Goal: Task Accomplishment & Management: Manage account settings

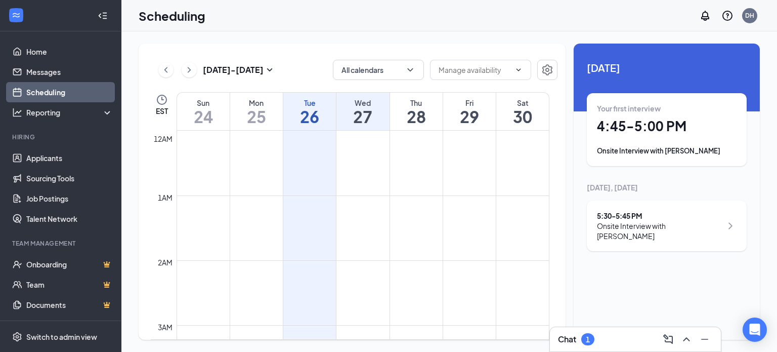
scroll to position [497, 0]
drag, startPoint x: 315, startPoint y: 114, endPoint x: 630, endPoint y: 135, distance: 315.0
click at [315, 114] on h1 "26" at bounding box center [309, 116] width 53 height 17
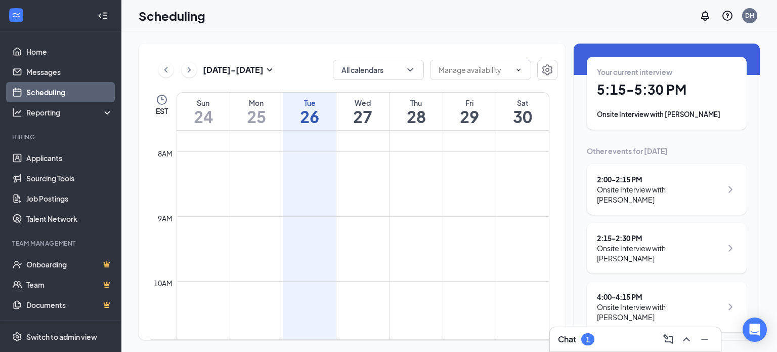
scroll to position [51, 0]
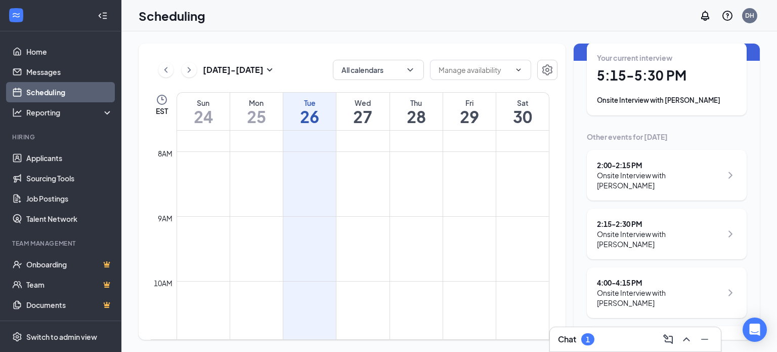
click at [708, 88] on div "Your current interview 5:15 - 5:30 PM Onsite Interview with [PERSON_NAME]" at bounding box center [667, 79] width 140 height 53
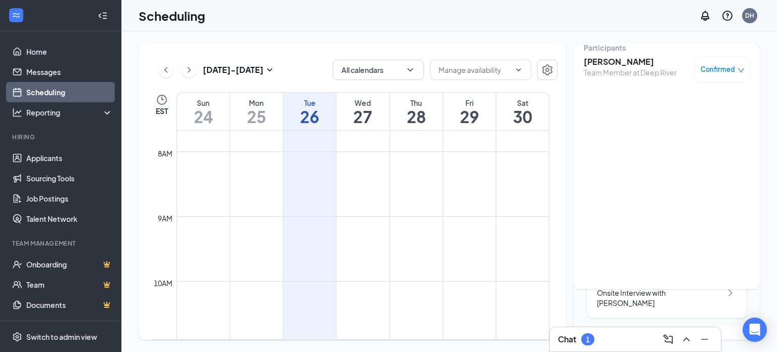
click at [640, 62] on h3 "[PERSON_NAME]" at bounding box center [630, 61] width 93 height 11
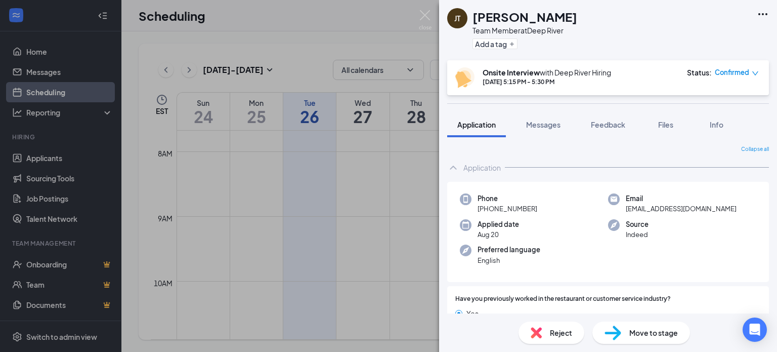
click at [457, 166] on icon "ChevronUp" at bounding box center [453, 167] width 12 height 12
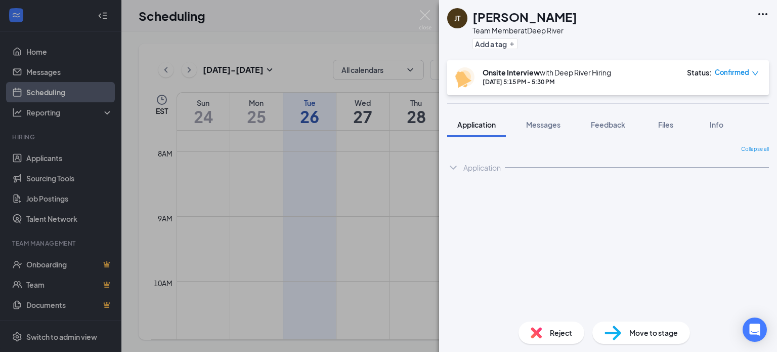
click at [484, 158] on div "Application" at bounding box center [608, 167] width 322 height 20
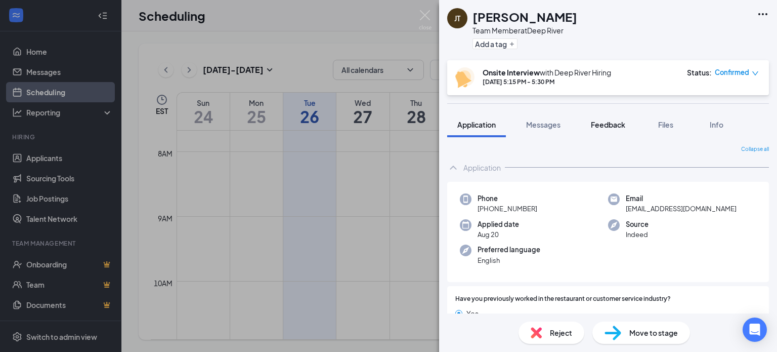
click at [564, 127] on button "Messages" at bounding box center [543, 124] width 55 height 25
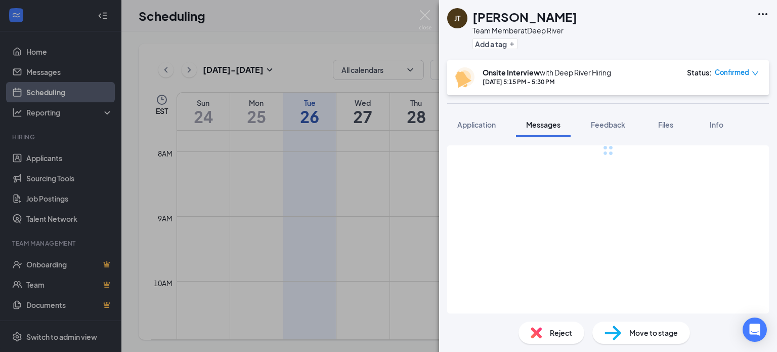
click at [765, 12] on icon "Ellipses" at bounding box center [763, 14] width 12 height 12
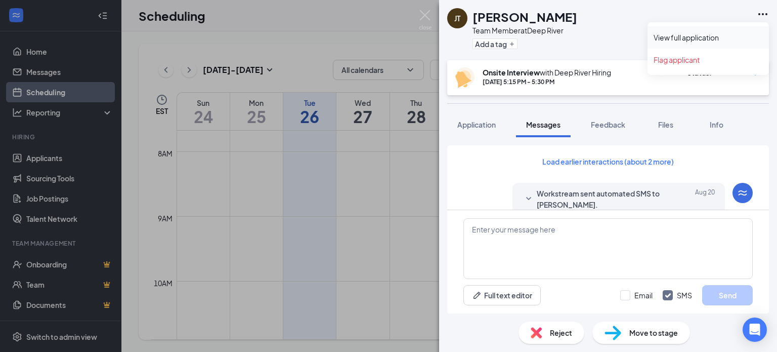
click at [729, 40] on link "View full application" at bounding box center [708, 37] width 109 height 10
click at [429, 23] on img at bounding box center [425, 20] width 13 height 20
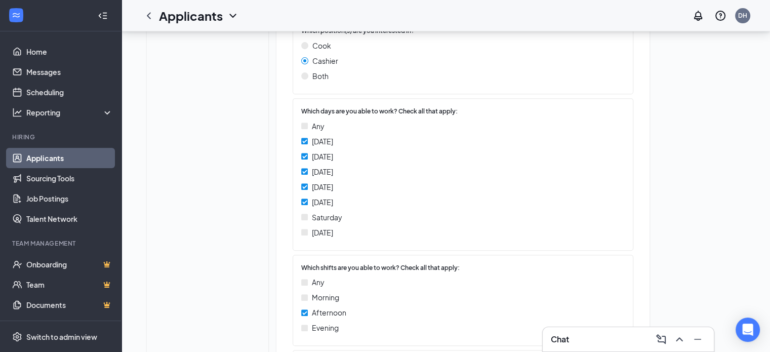
scroll to position [455, 0]
